Goal: Task Accomplishment & Management: Complete application form

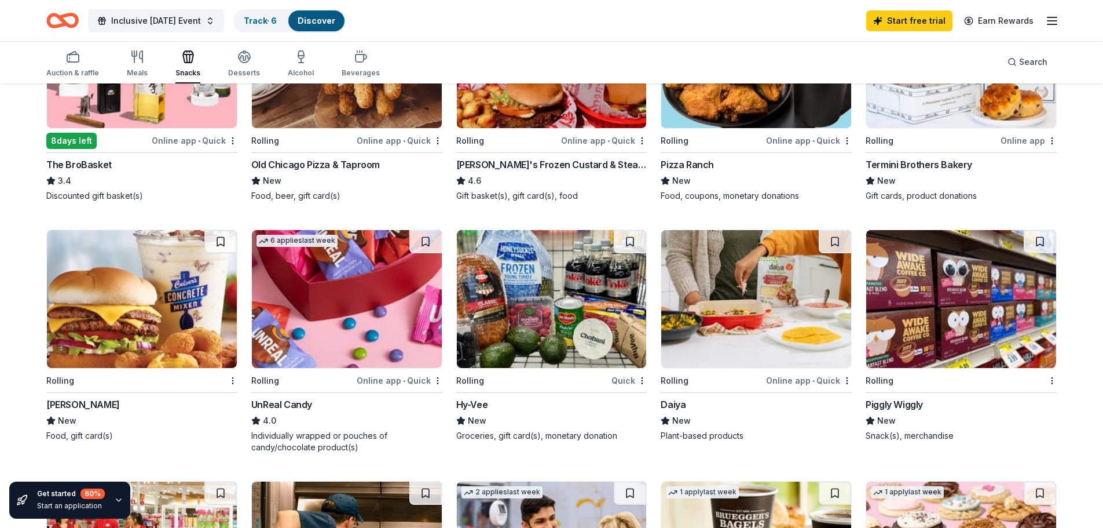
scroll to position [521, 0]
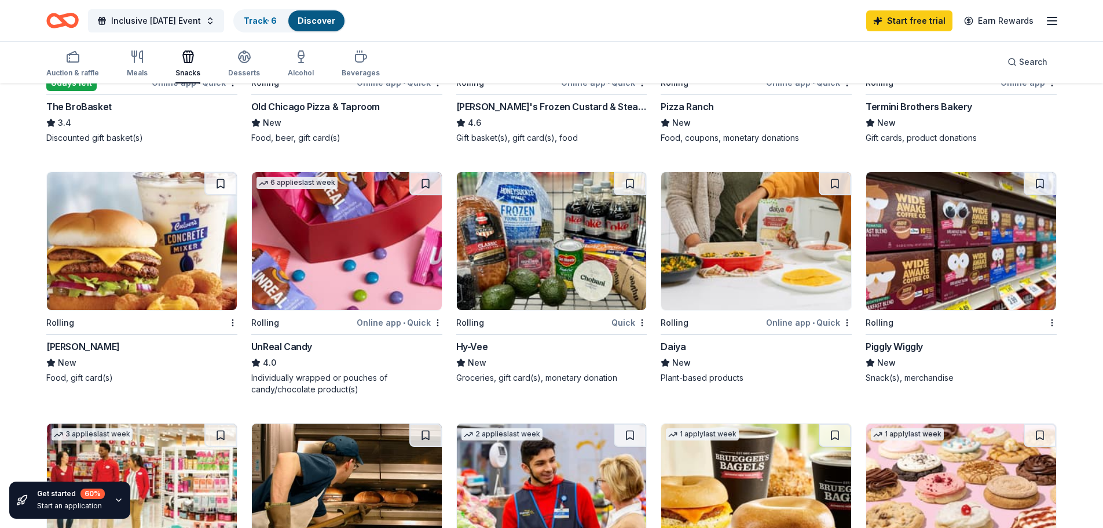
click at [153, 263] on img at bounding box center [142, 241] width 190 height 138
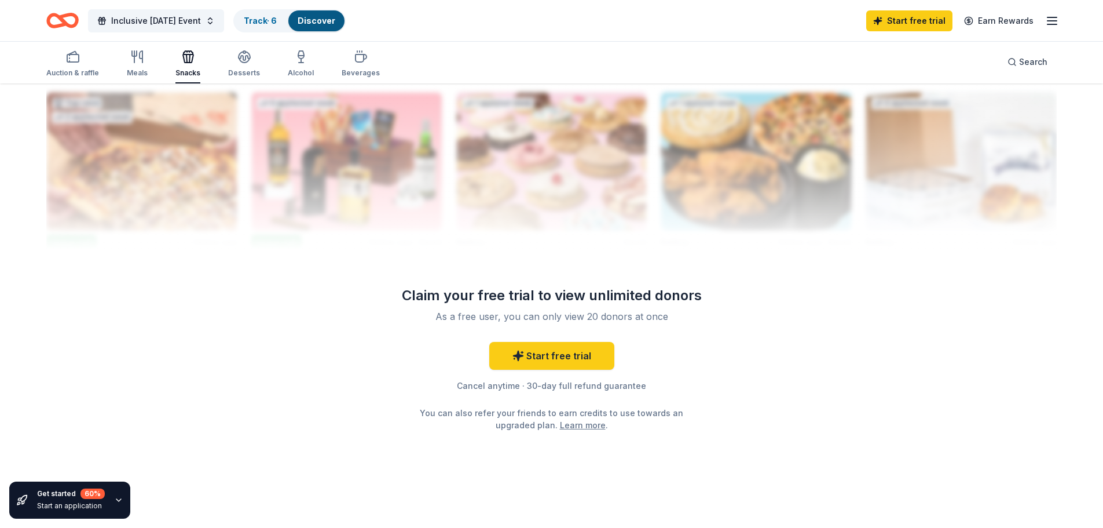
scroll to position [1132, 0]
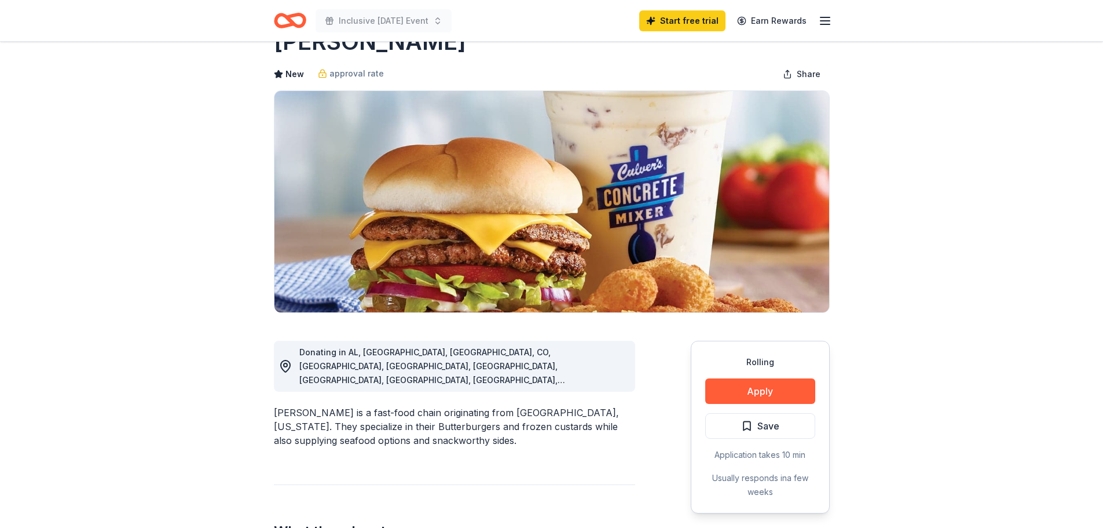
scroll to position [58, 0]
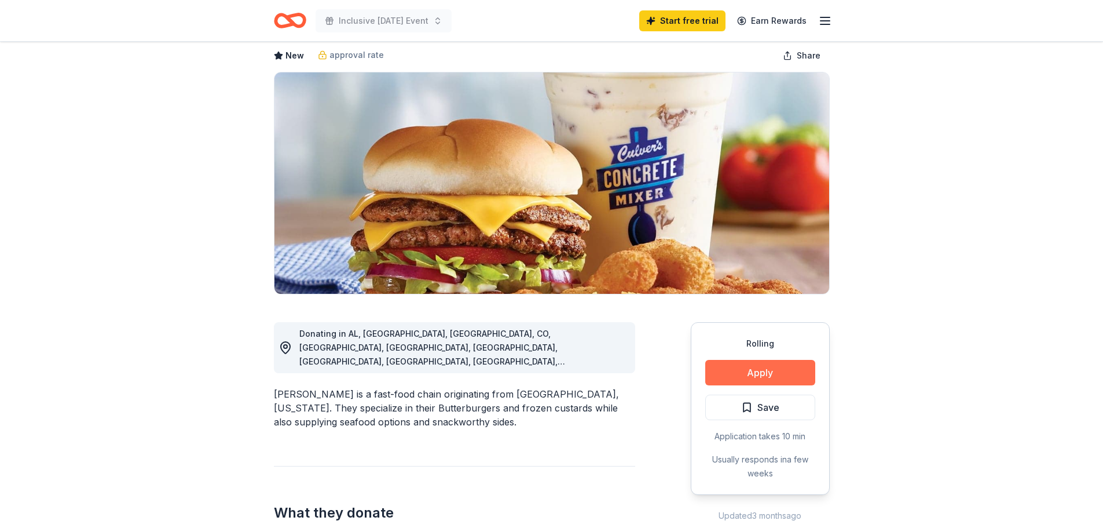
click at [767, 383] on button "Apply" at bounding box center [760, 372] width 110 height 25
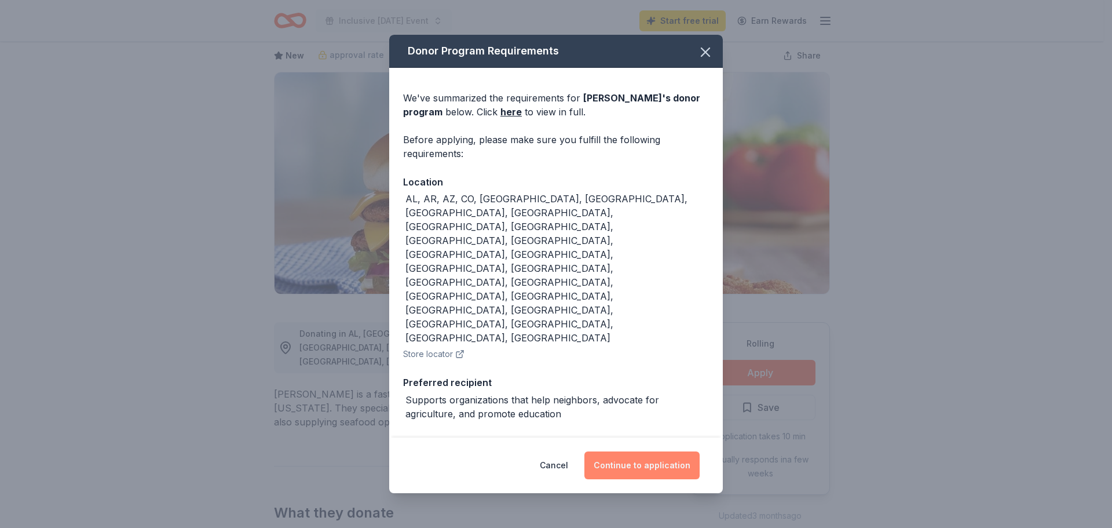
click at [648, 451] on button "Continue to application" at bounding box center [641, 465] width 115 height 28
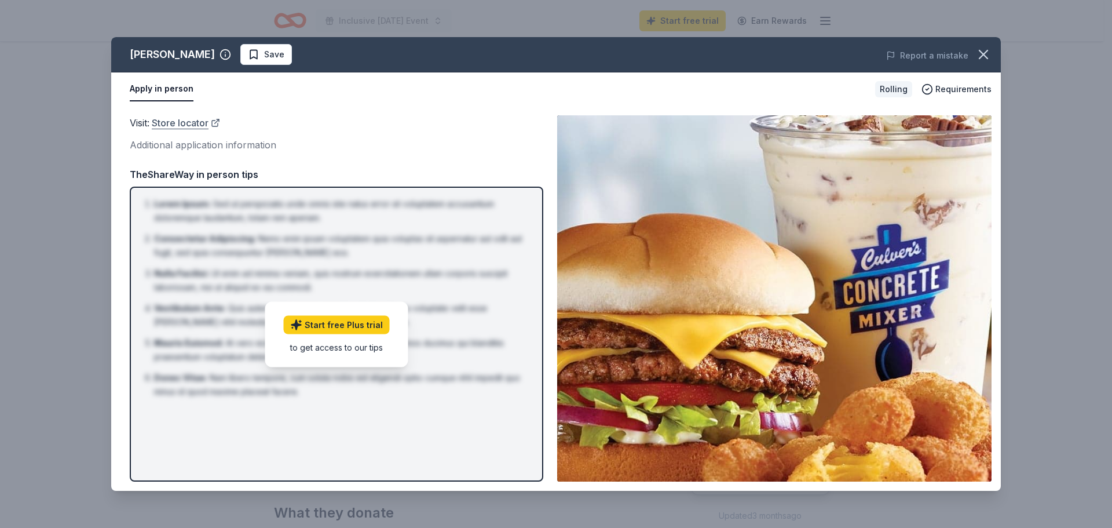
click at [204, 123] on link "Store locator" at bounding box center [186, 122] width 68 height 15
click at [954, 91] on span "Requirements" at bounding box center [963, 89] width 56 height 14
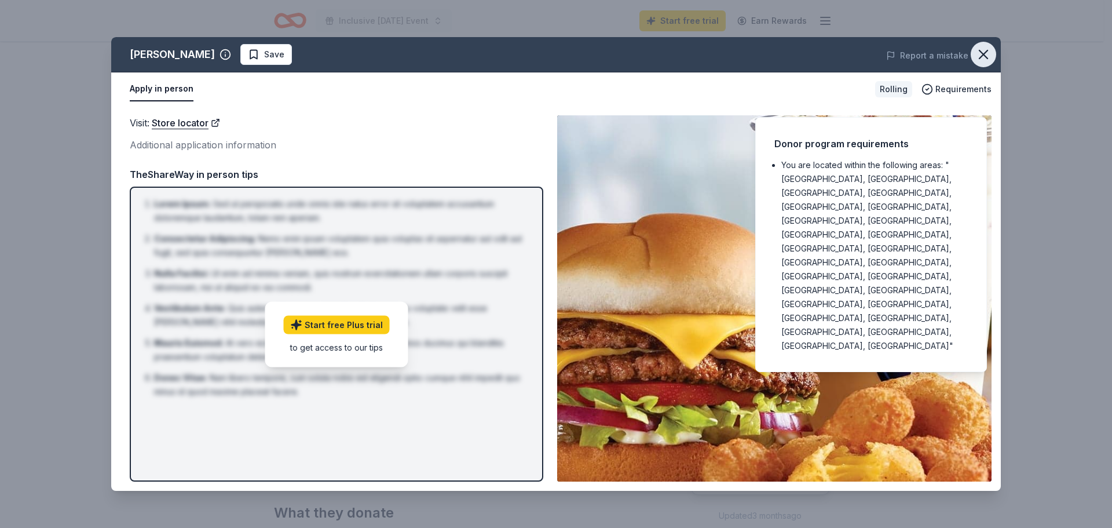
click at [981, 56] on icon "button" at bounding box center [983, 54] width 8 height 8
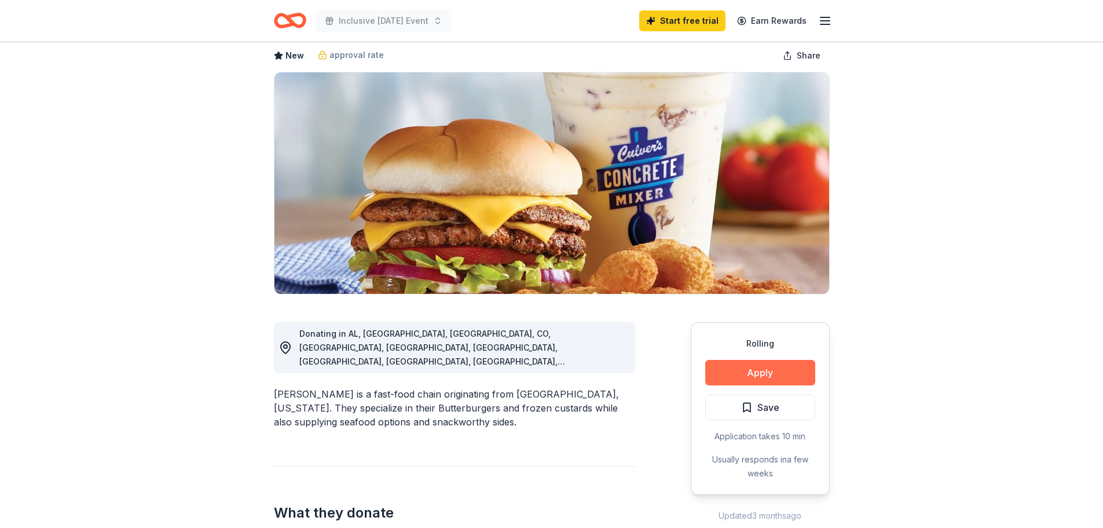
click at [759, 373] on button "Apply" at bounding box center [760, 372] width 110 height 25
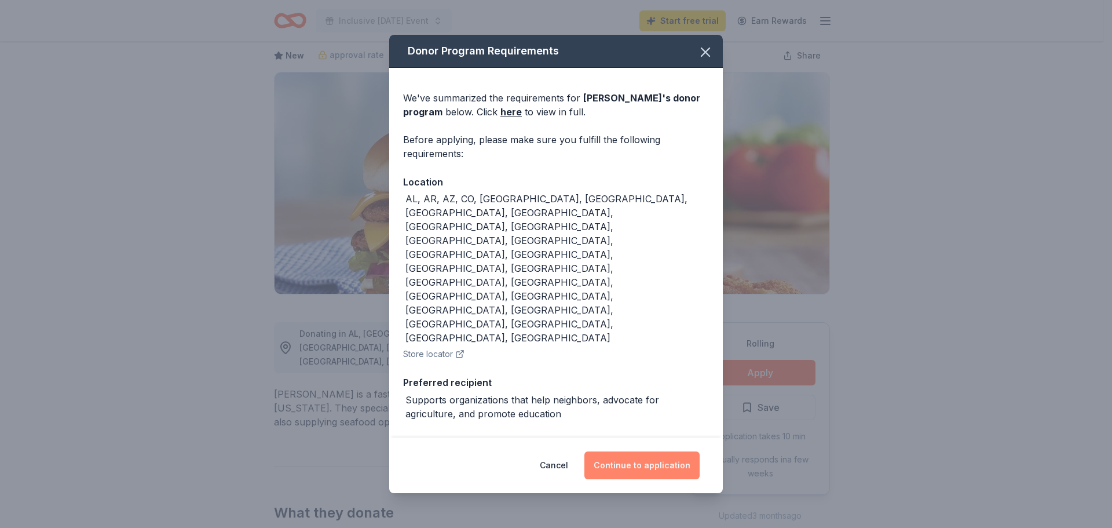
click at [618, 451] on button "Continue to application" at bounding box center [641, 465] width 115 height 28
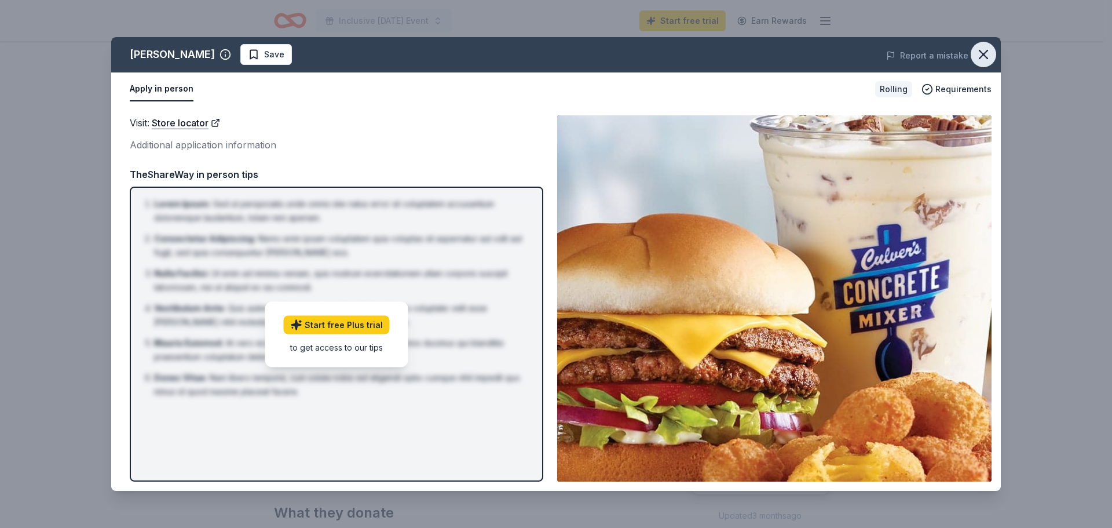
click at [985, 58] on icon "button" at bounding box center [983, 54] width 16 height 16
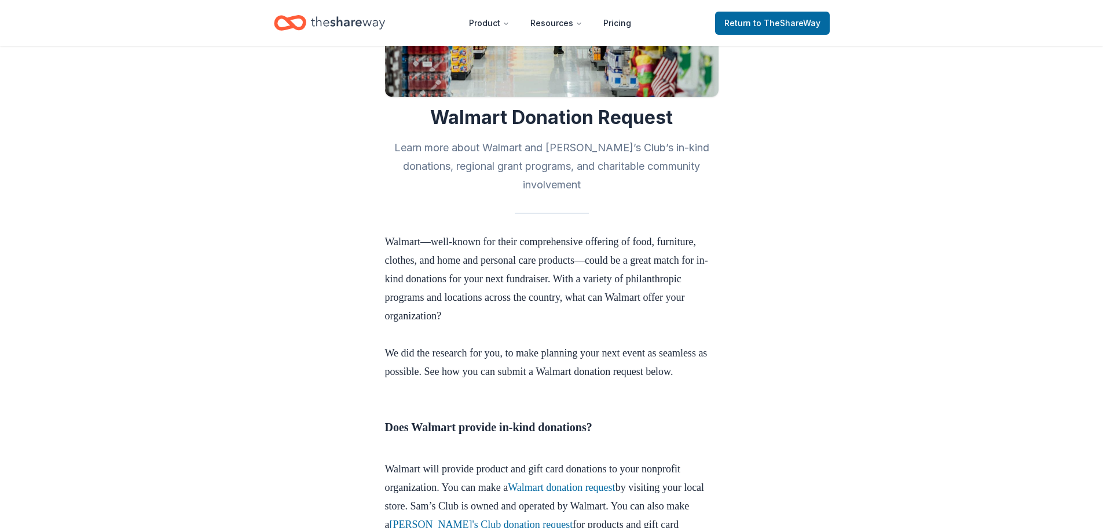
scroll to position [174, 0]
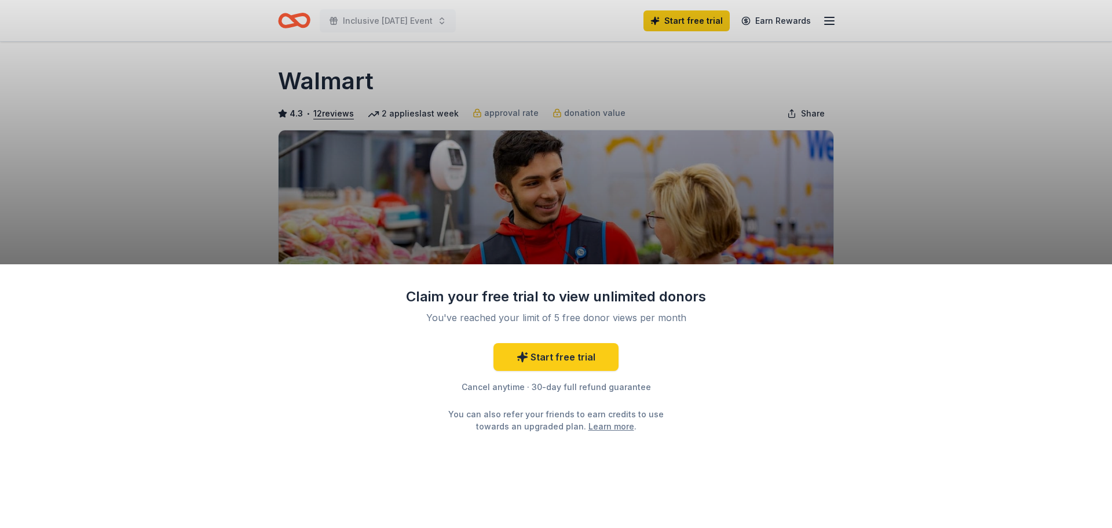
click at [873, 185] on div "Claim your free trial to view unlimited donors You've reached your limit of 5 f…" at bounding box center [556, 264] width 1112 height 528
click at [647, 236] on div "Claim your free trial to view unlimited donors You've reached your limit of 5 f…" at bounding box center [556, 264] width 1112 height 528
